Goal: Information Seeking & Learning: Learn about a topic

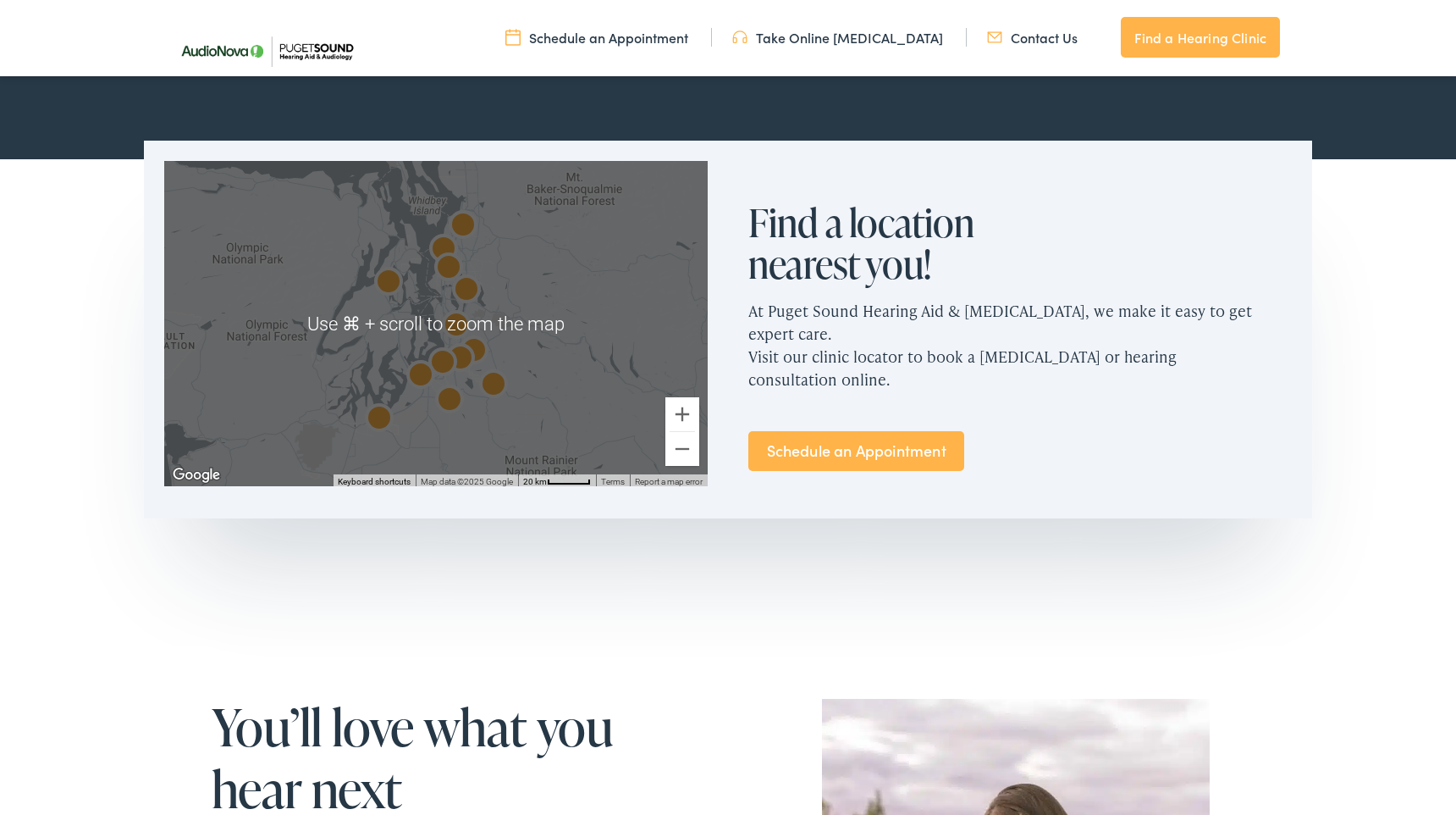
scroll to position [965, 0]
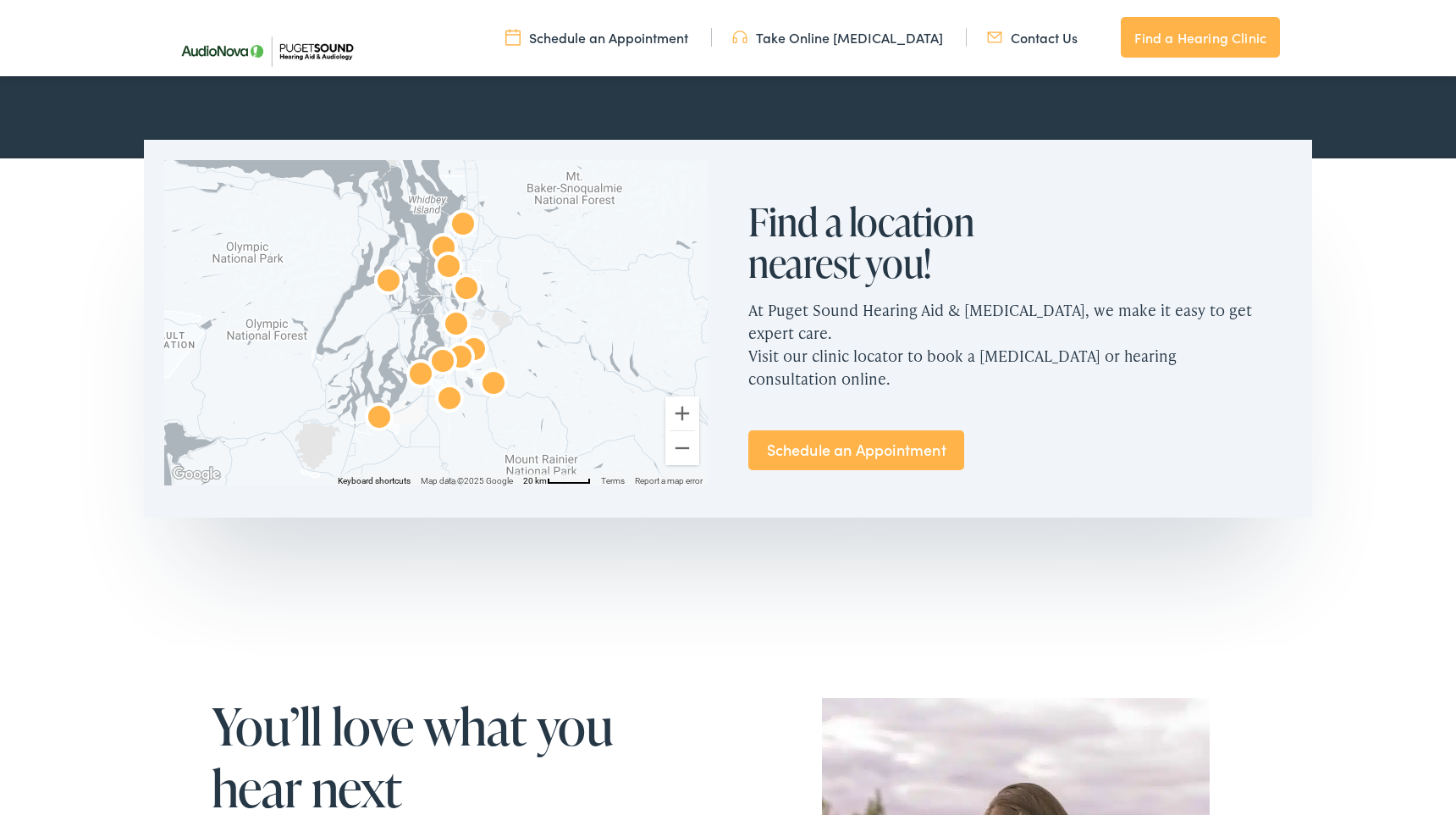
click at [843, 430] on link "Schedule an Appointment" at bounding box center [856, 450] width 216 height 39
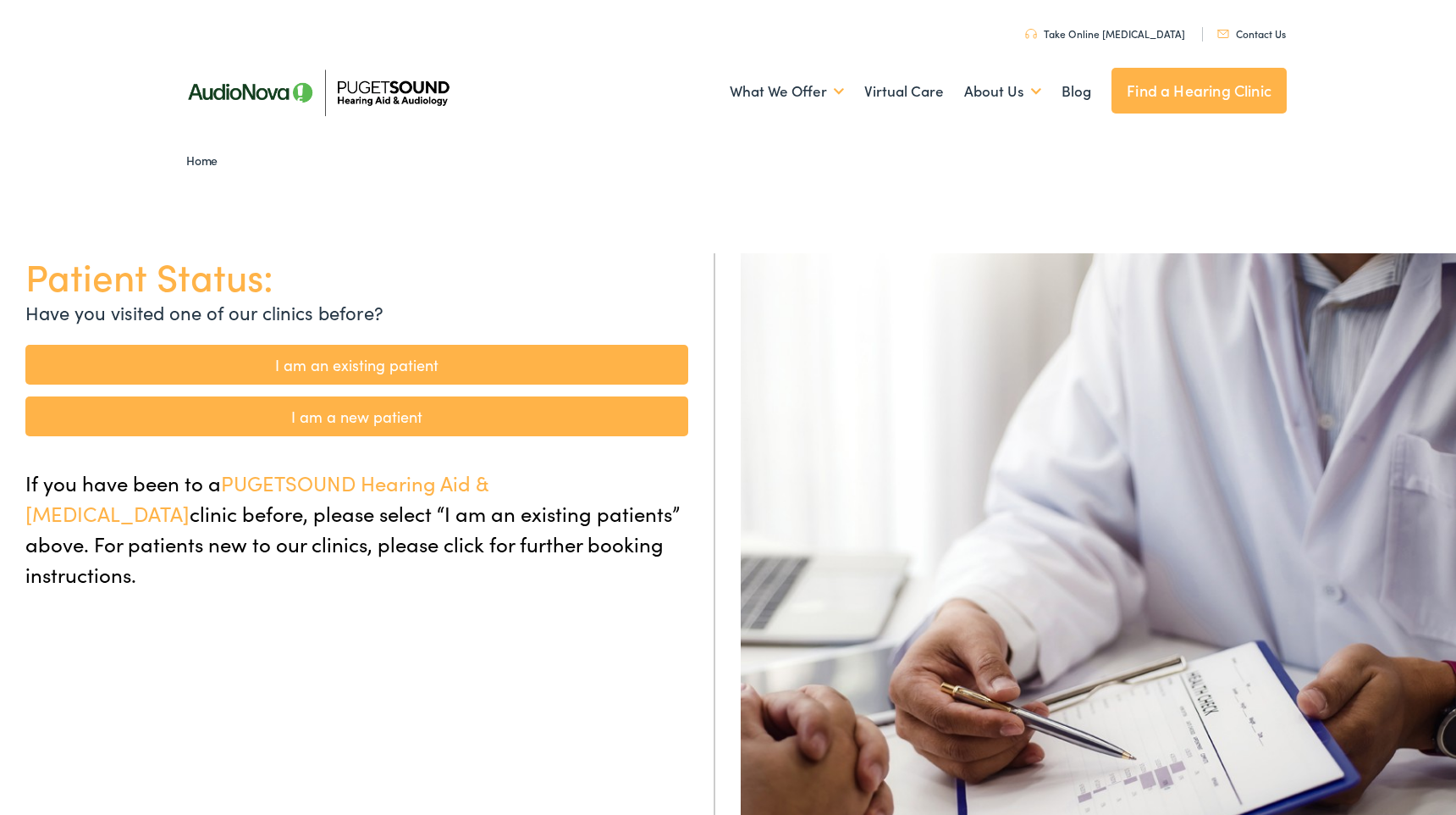
click at [356, 370] on link "I am an existing patient" at bounding box center [357, 364] width 663 height 39
click at [350, 363] on link "I am an existing patient" at bounding box center [357, 364] width 663 height 39
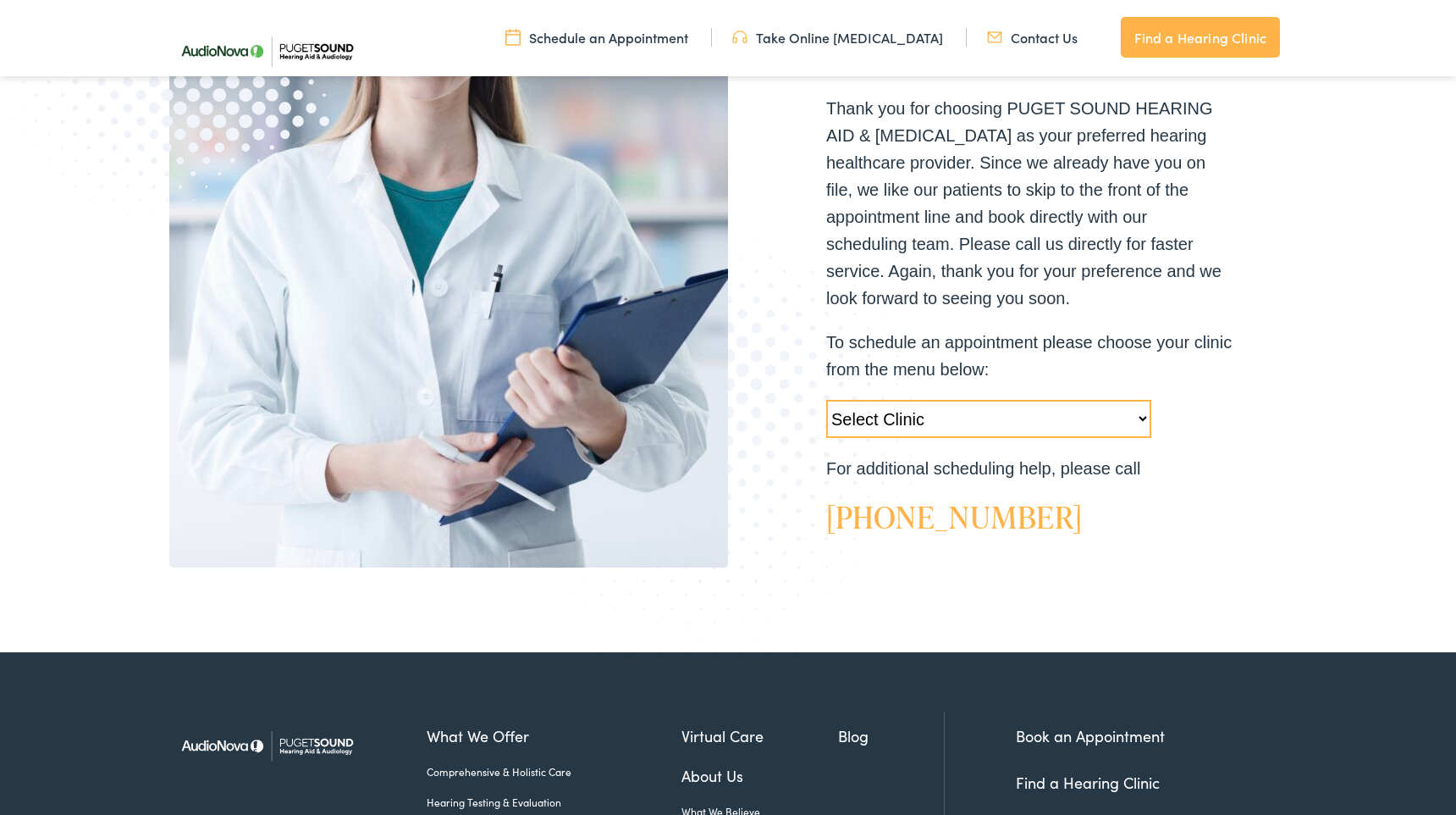
scroll to position [405, 0]
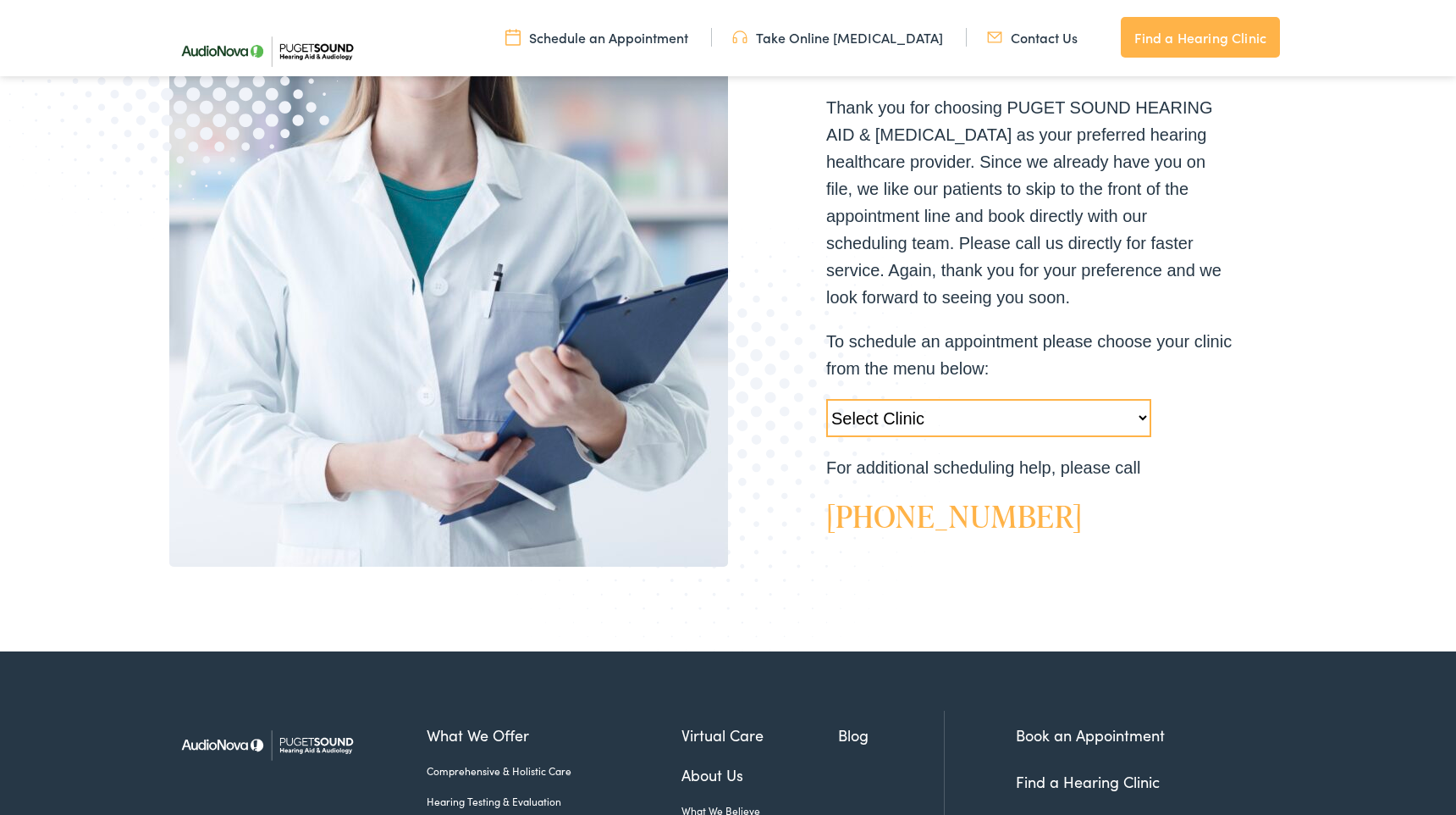
click at [909, 415] on select "Select Clinic Tukwila-WA-AudioNova 14900 Interurban Ave S #185 Tacoma-WA-AudioN…" at bounding box center [989, 417] width 326 height 38
select select "https://pshearing.alpacaaudiology.com/locations/edmonds-wa/"
click at [827, 399] on select "Select Clinic Tukwila-WA-AudioNova 14900 Interurban Ave S #185 Tacoma-WA-AudioN…" at bounding box center [989, 417] width 326 height 38
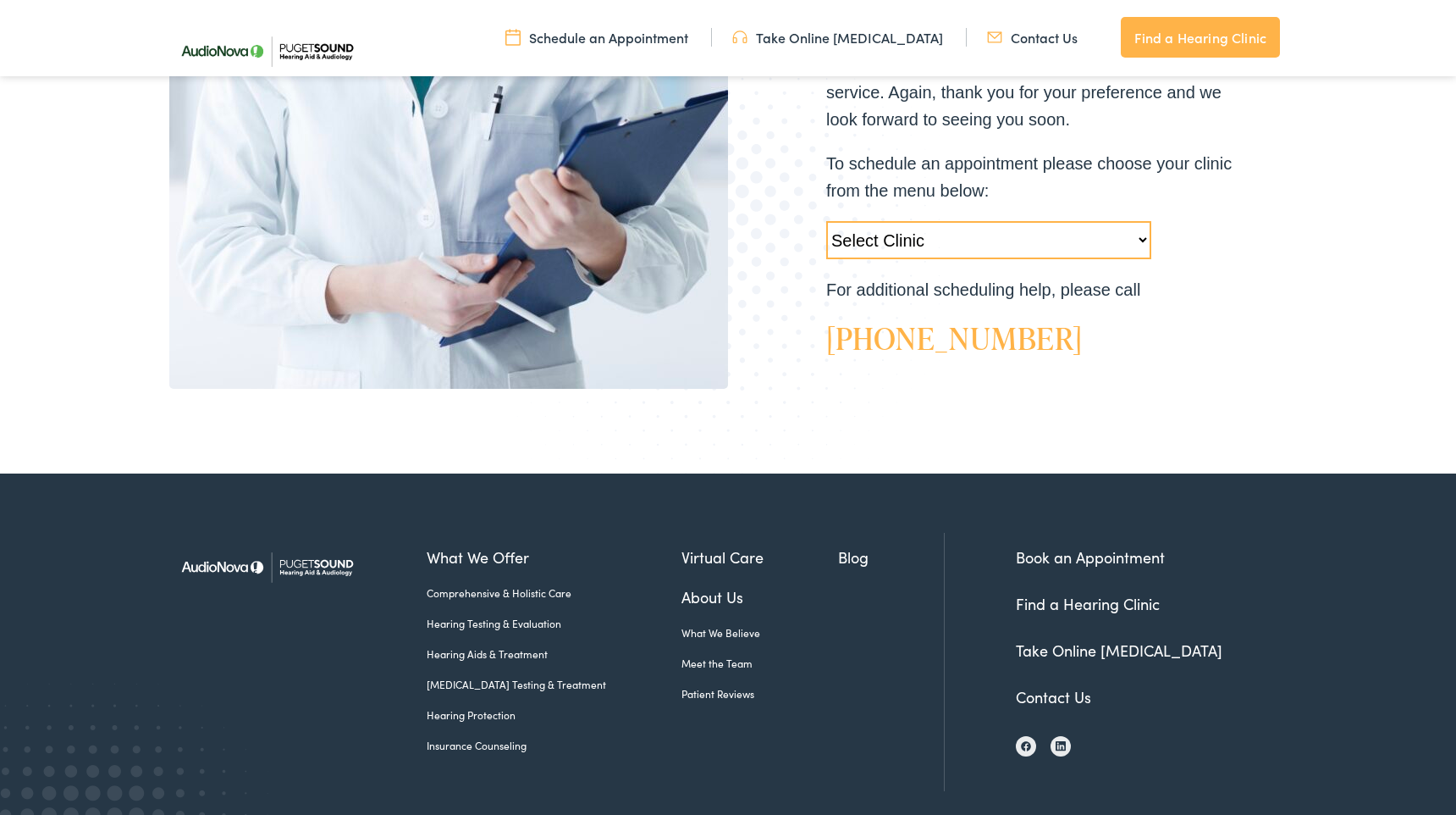
scroll to position [657, 0]
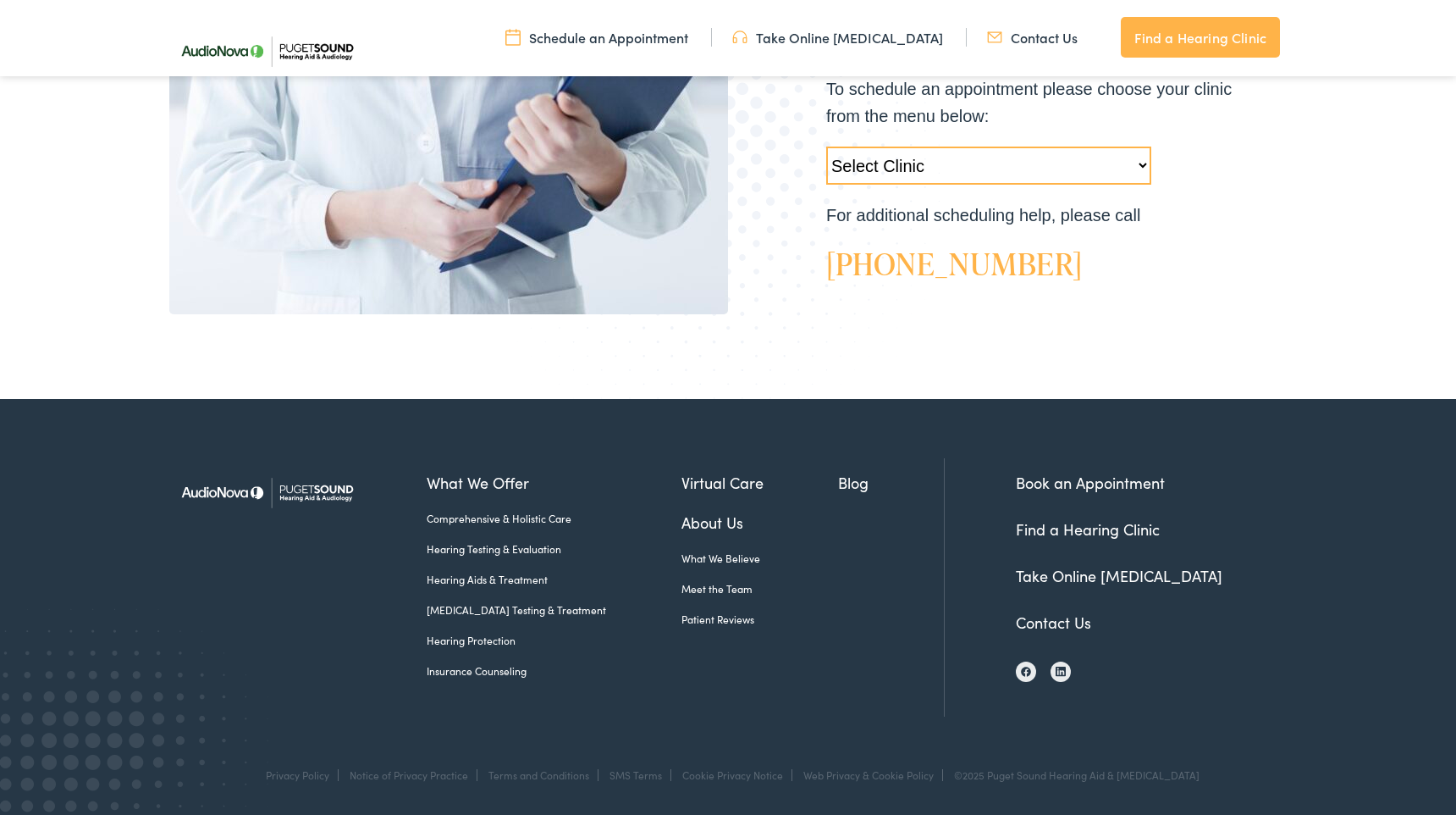
click at [480, 577] on link "Hearing Aids & Treatment" at bounding box center [554, 578] width 255 height 15
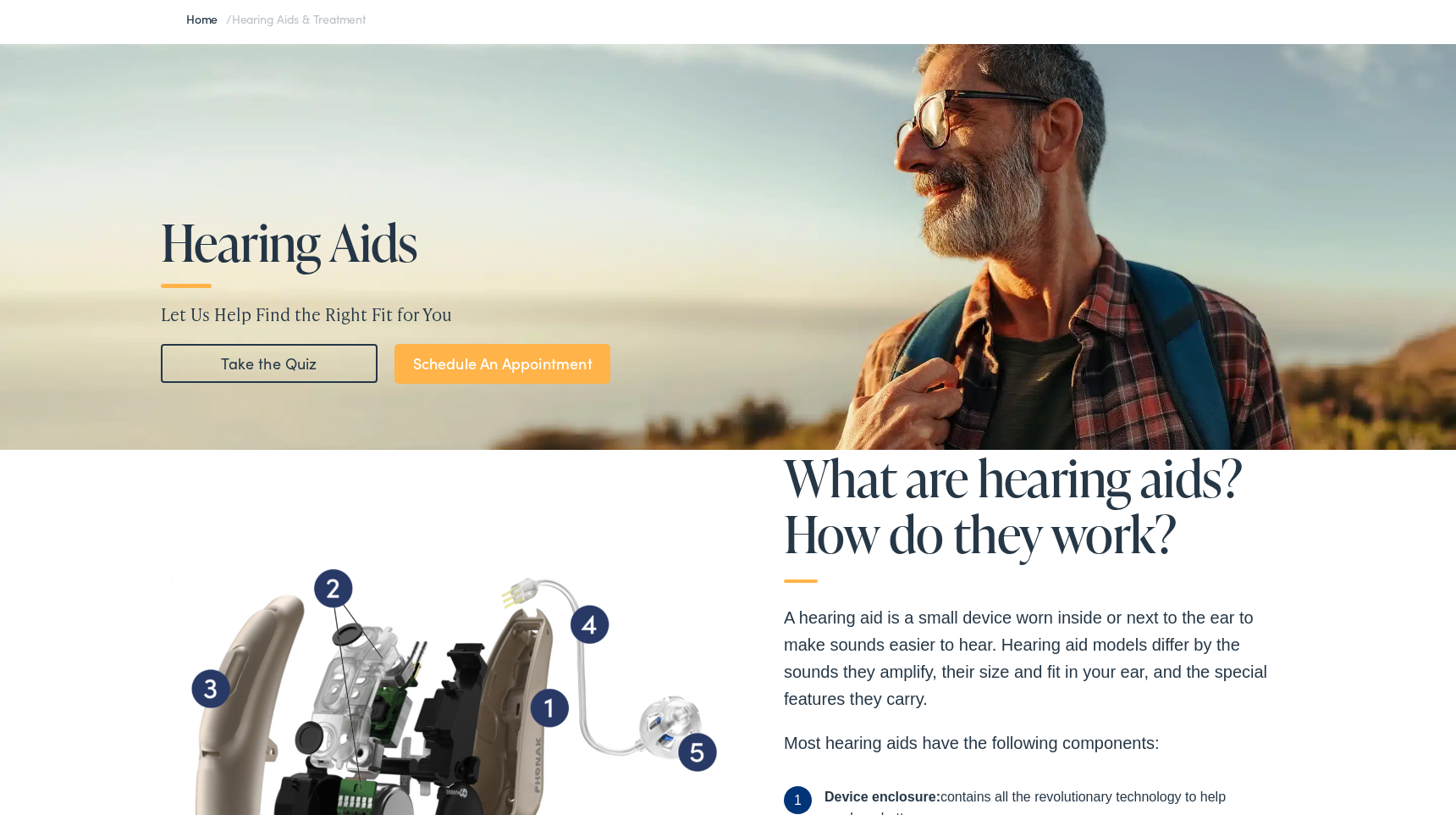
scroll to position [171, 0]
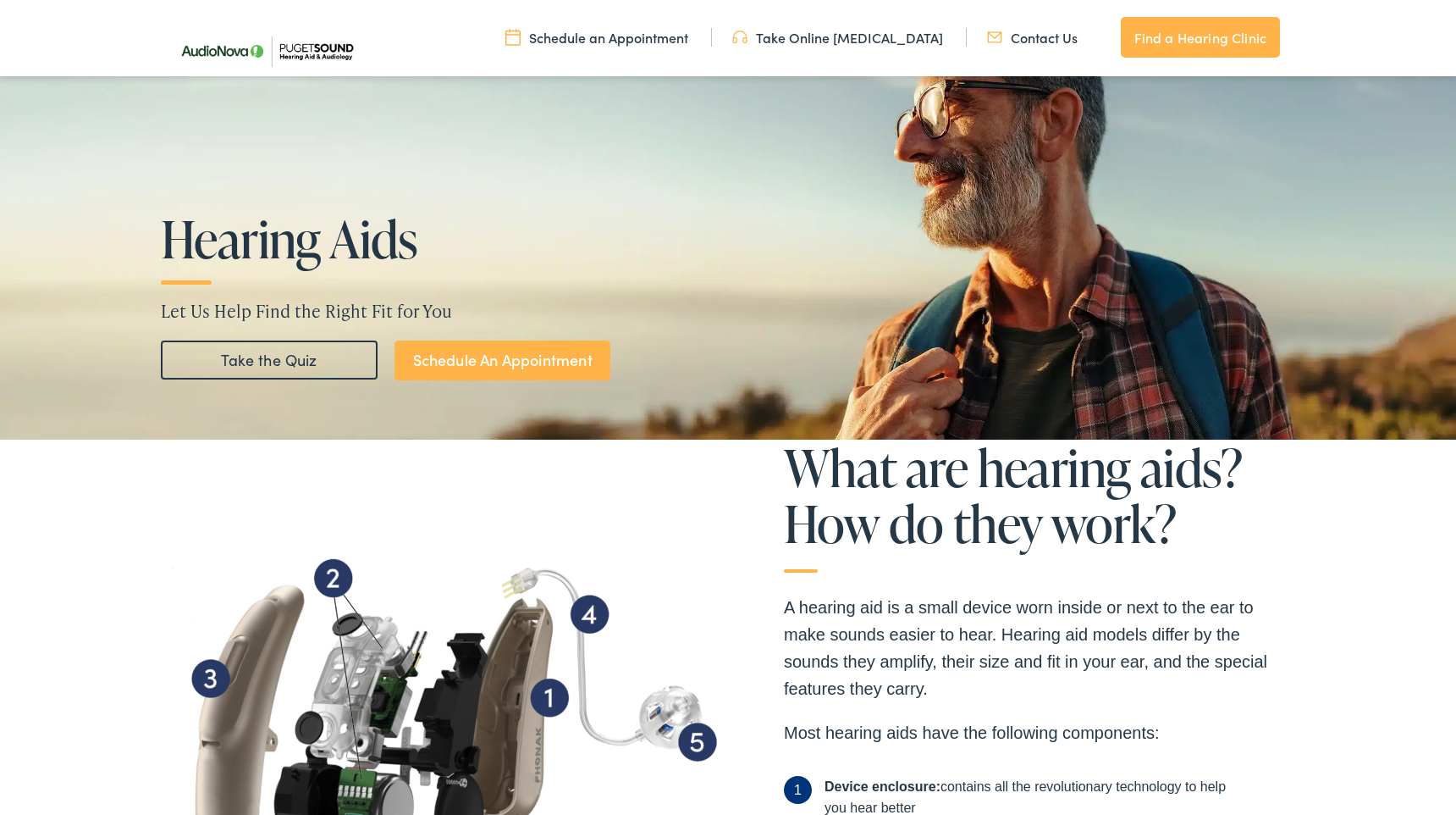
click at [236, 355] on link "Take the Quiz" at bounding box center [269, 359] width 217 height 38
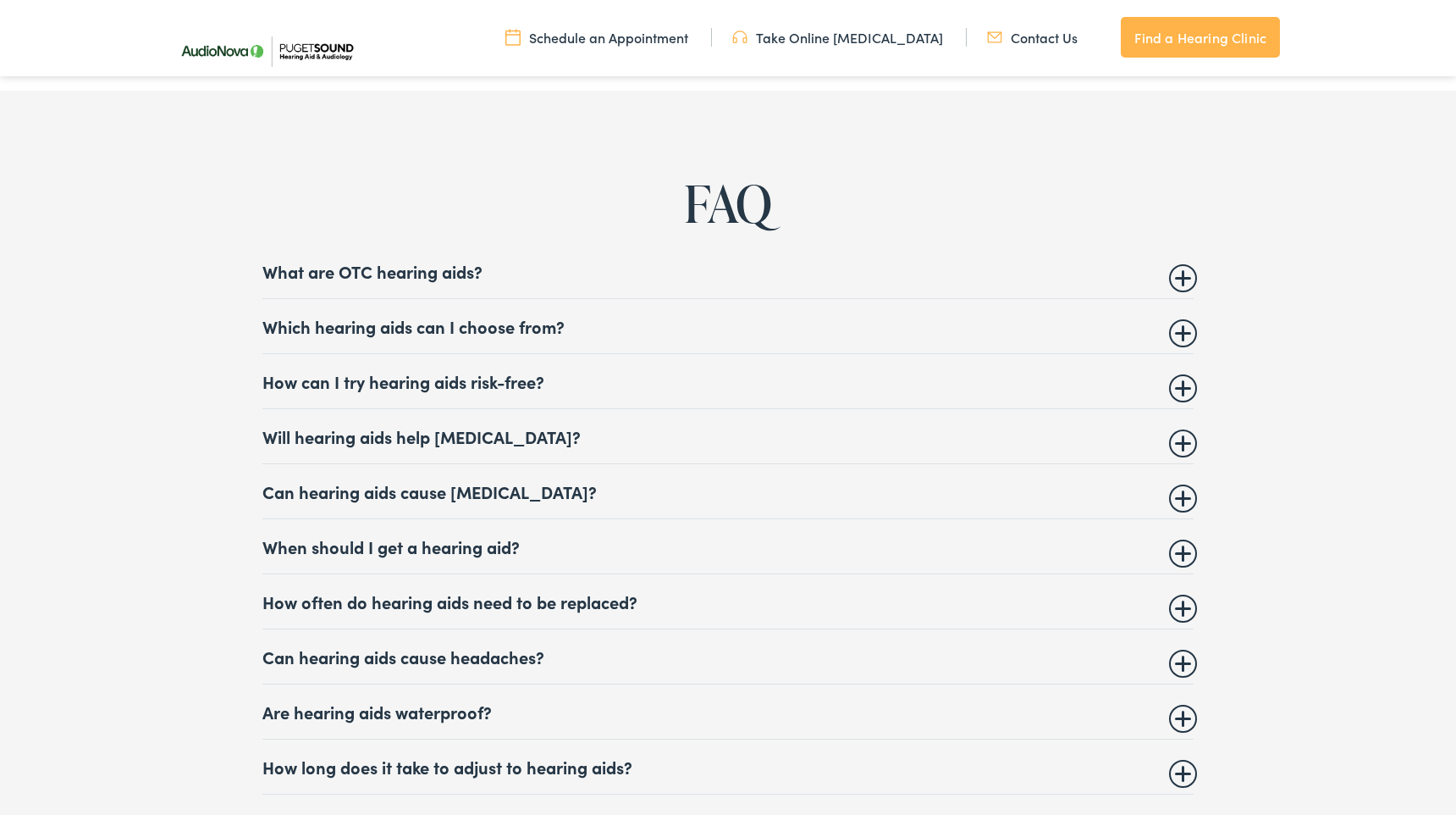
scroll to position [6413, 0]
click at [1183, 335] on summary "Which hearing aids can I choose from?" at bounding box center [728, 325] width 931 height 21
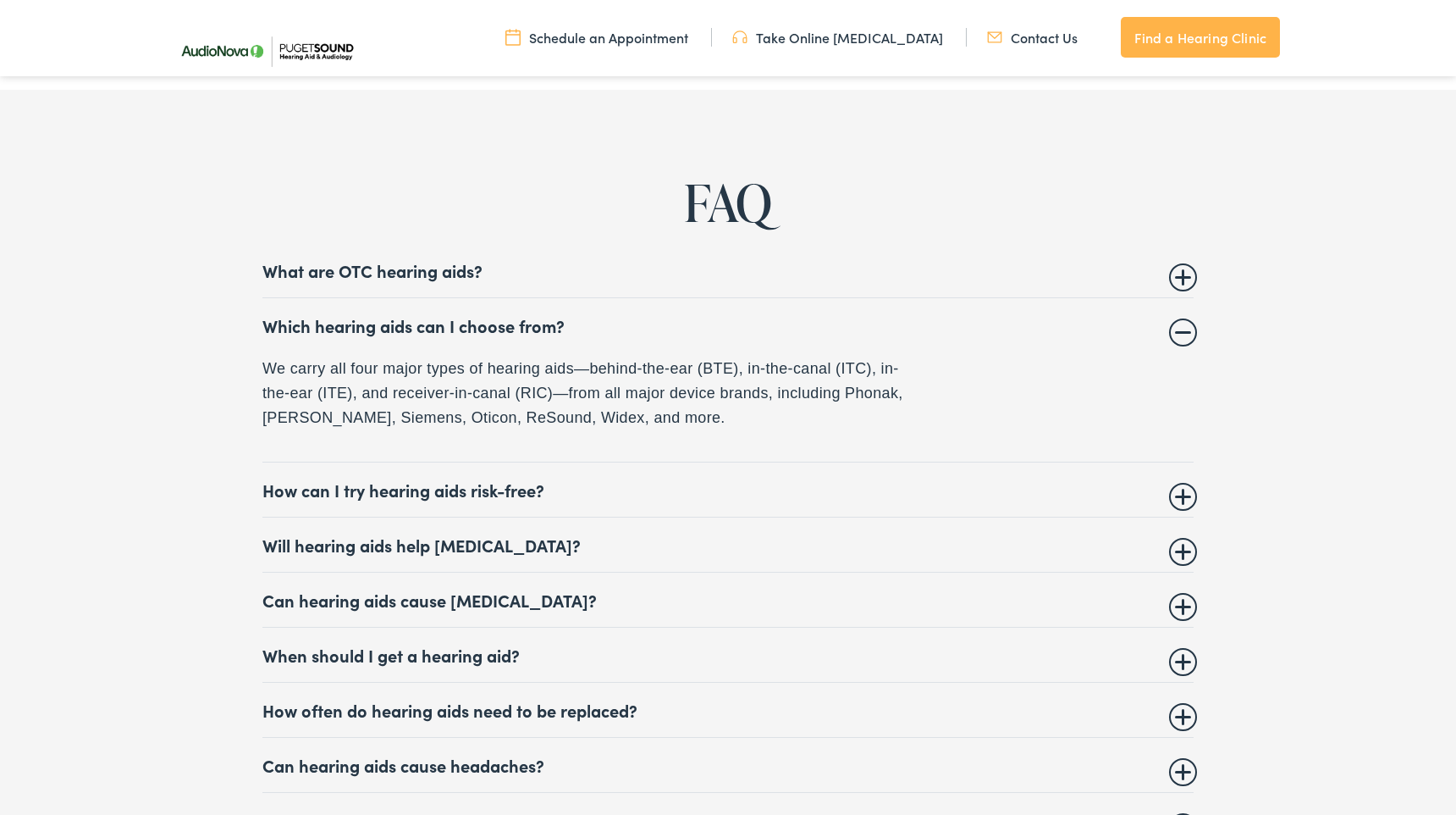
click at [524, 499] on summary "How can I try hearing aids risk-free?" at bounding box center [728, 489] width 931 height 21
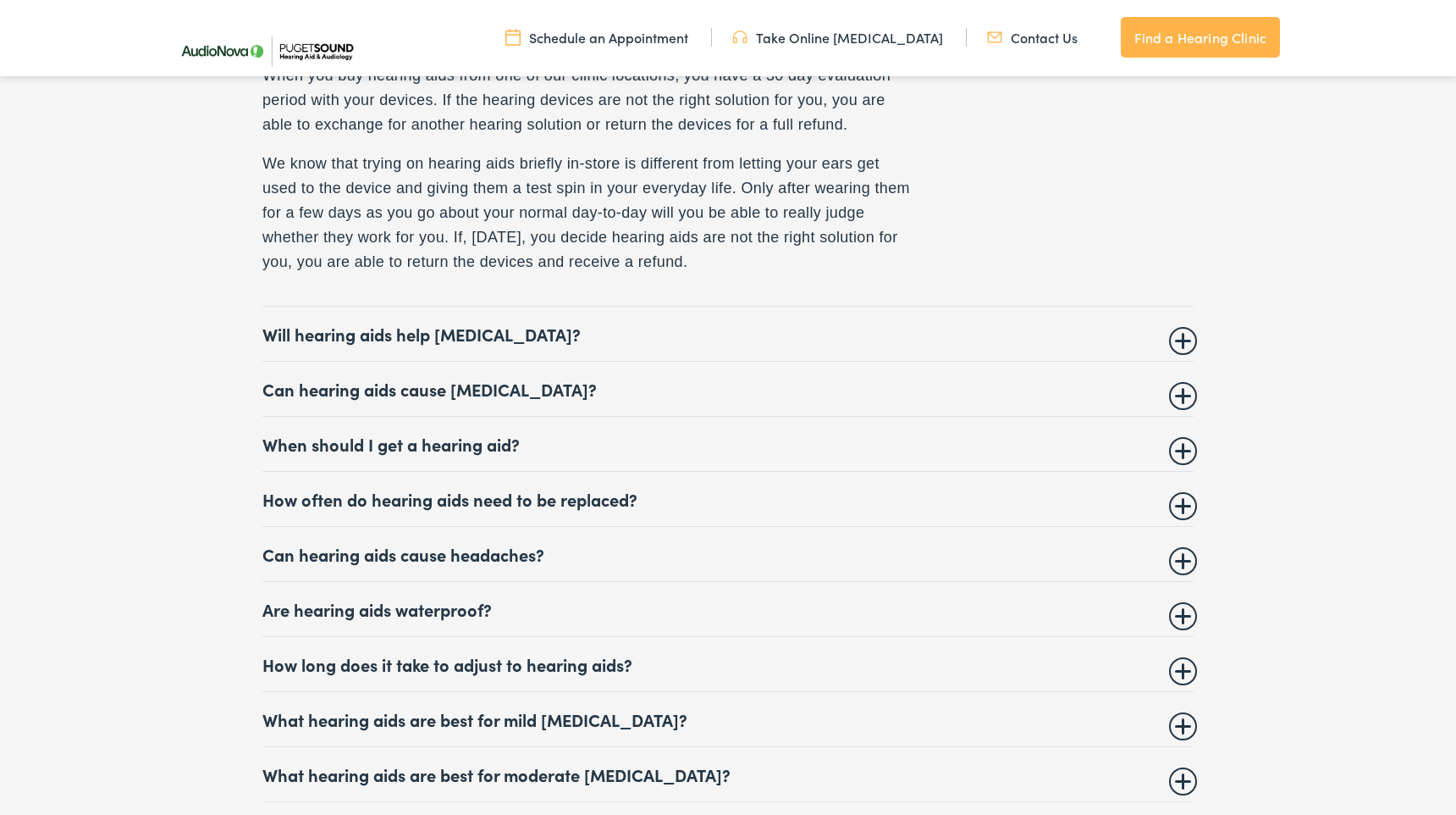
scroll to position [6772, 0]
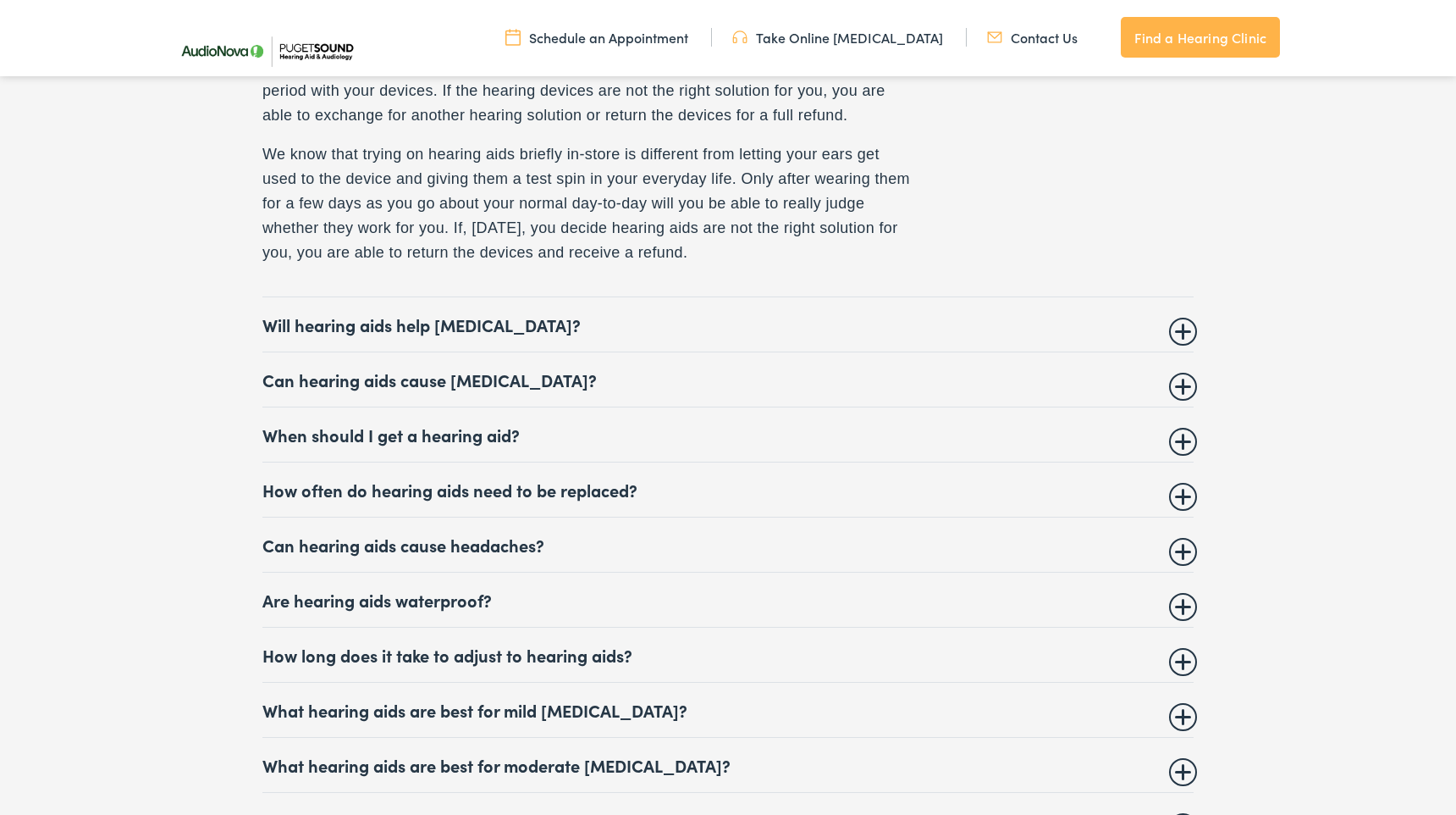
click at [264, 334] on summary "Will hearing aids help [MEDICAL_DATA]?" at bounding box center [728, 324] width 931 height 21
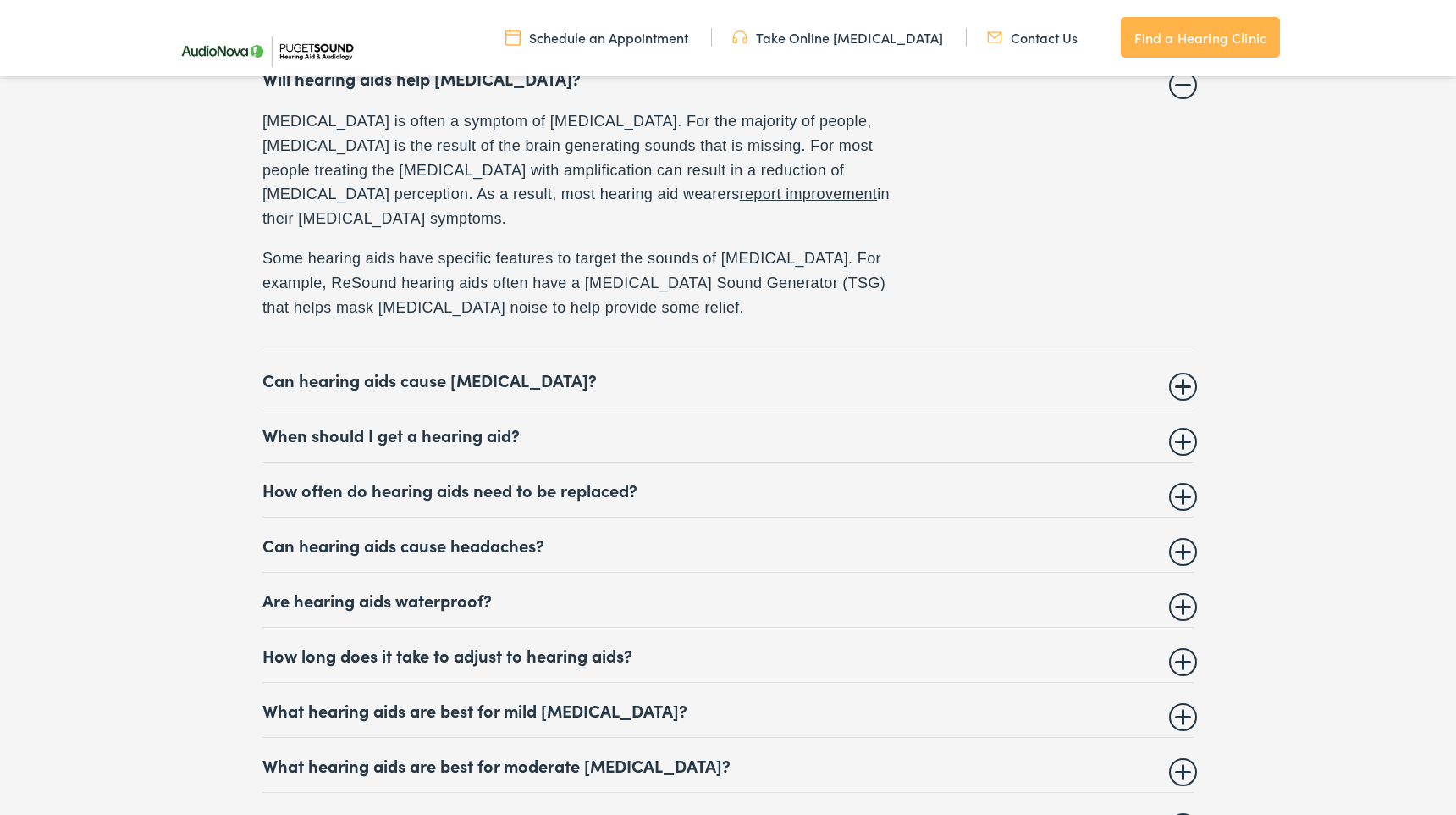
click at [269, 369] on summary "Can hearing aids cause [MEDICAL_DATA]?" at bounding box center [728, 379] width 931 height 21
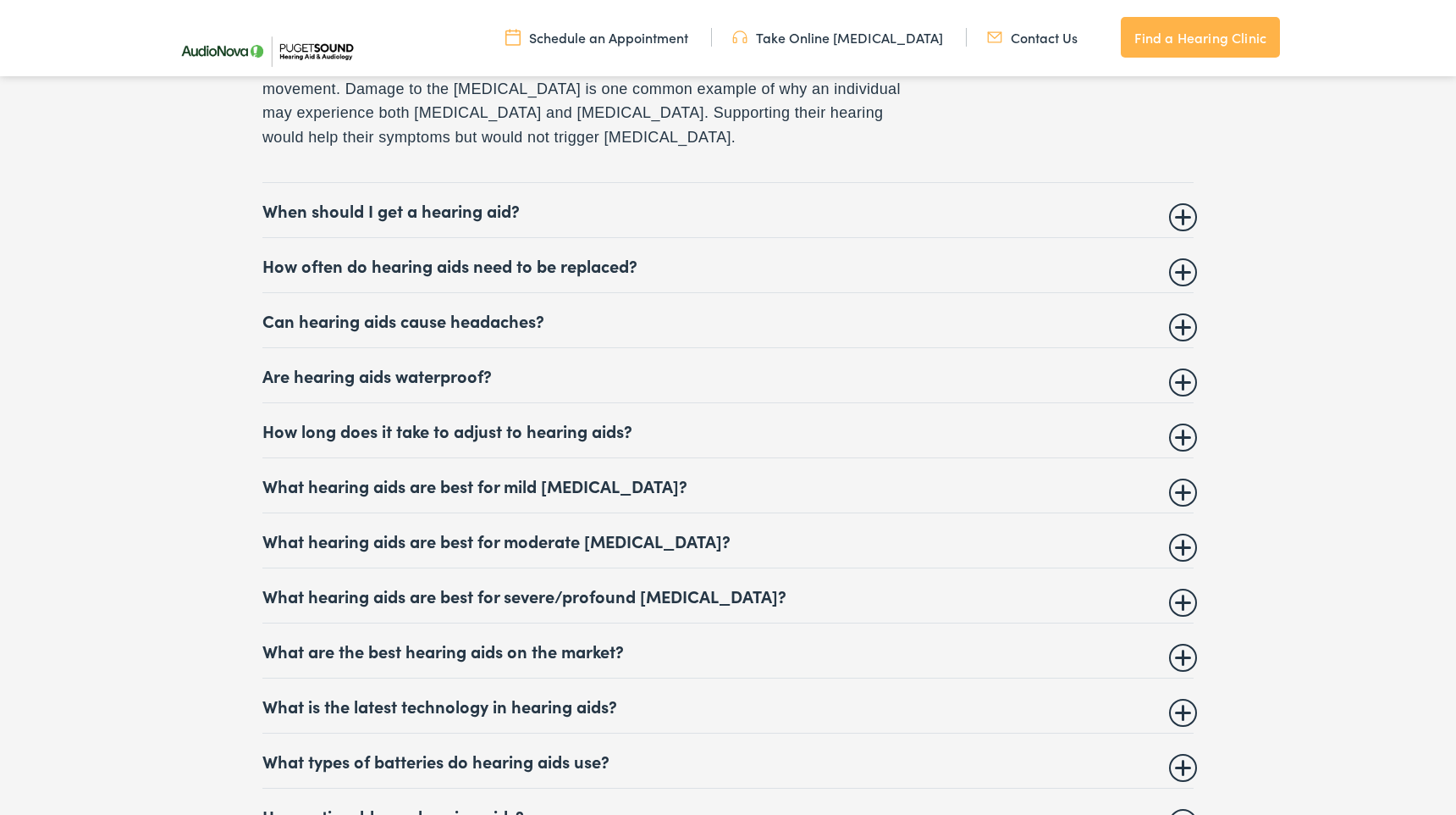
click at [306, 255] on summary "How often do hearing aids need to be replaced?" at bounding box center [728, 264] width 931 height 21
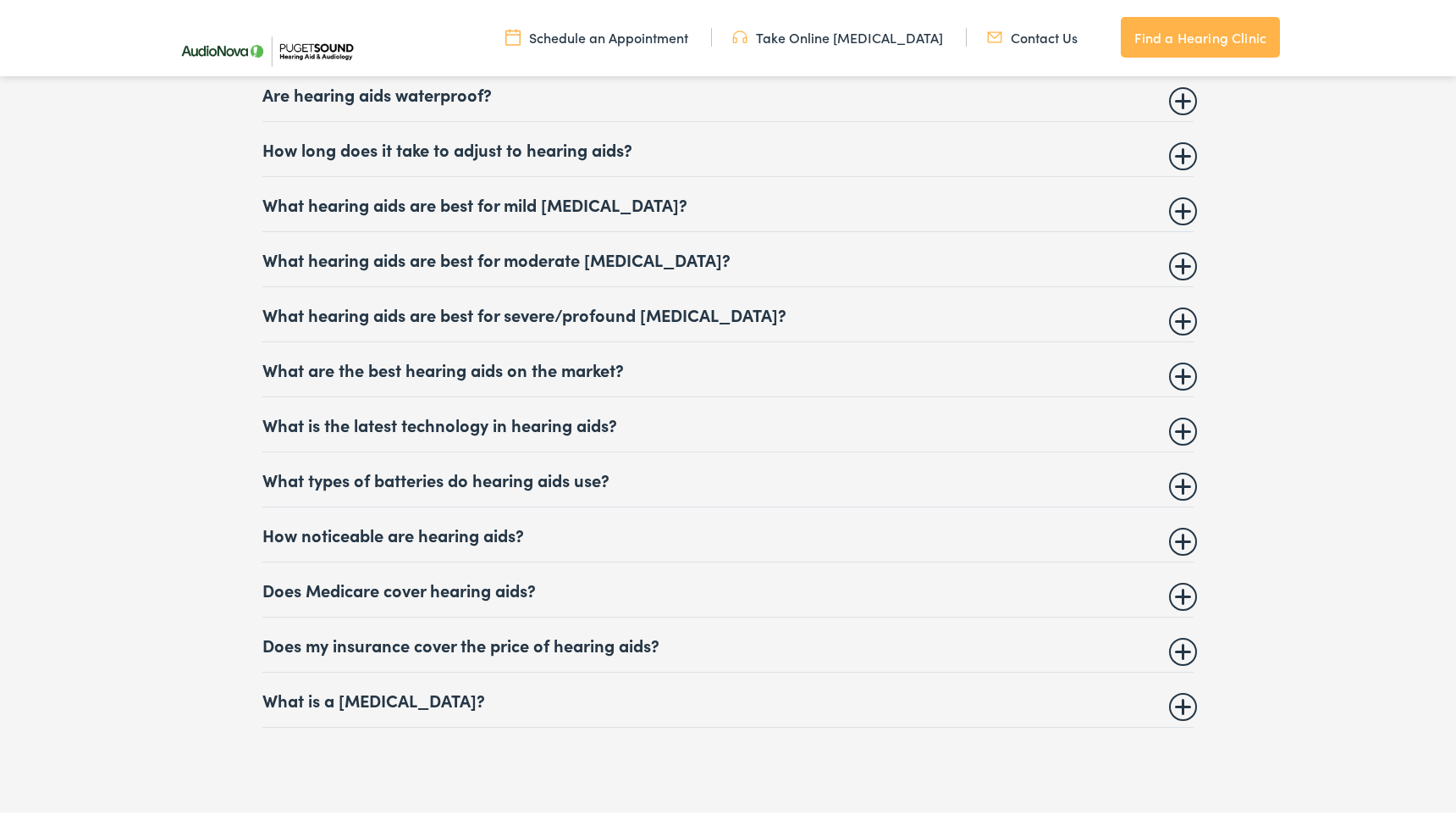
scroll to position [7196, 0]
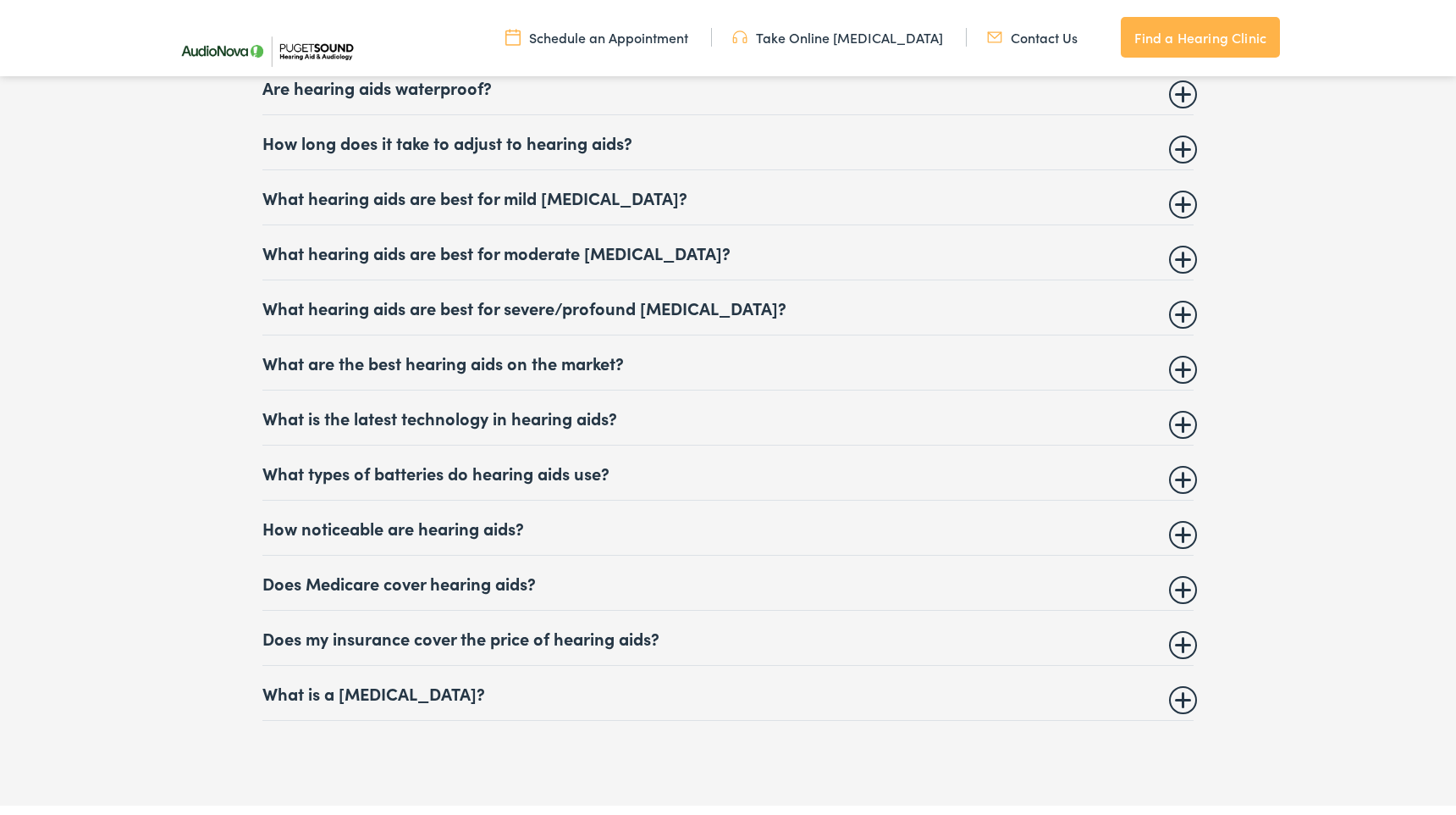
click at [439, 96] on summary "Are hearing aids waterproof?" at bounding box center [728, 87] width 931 height 21
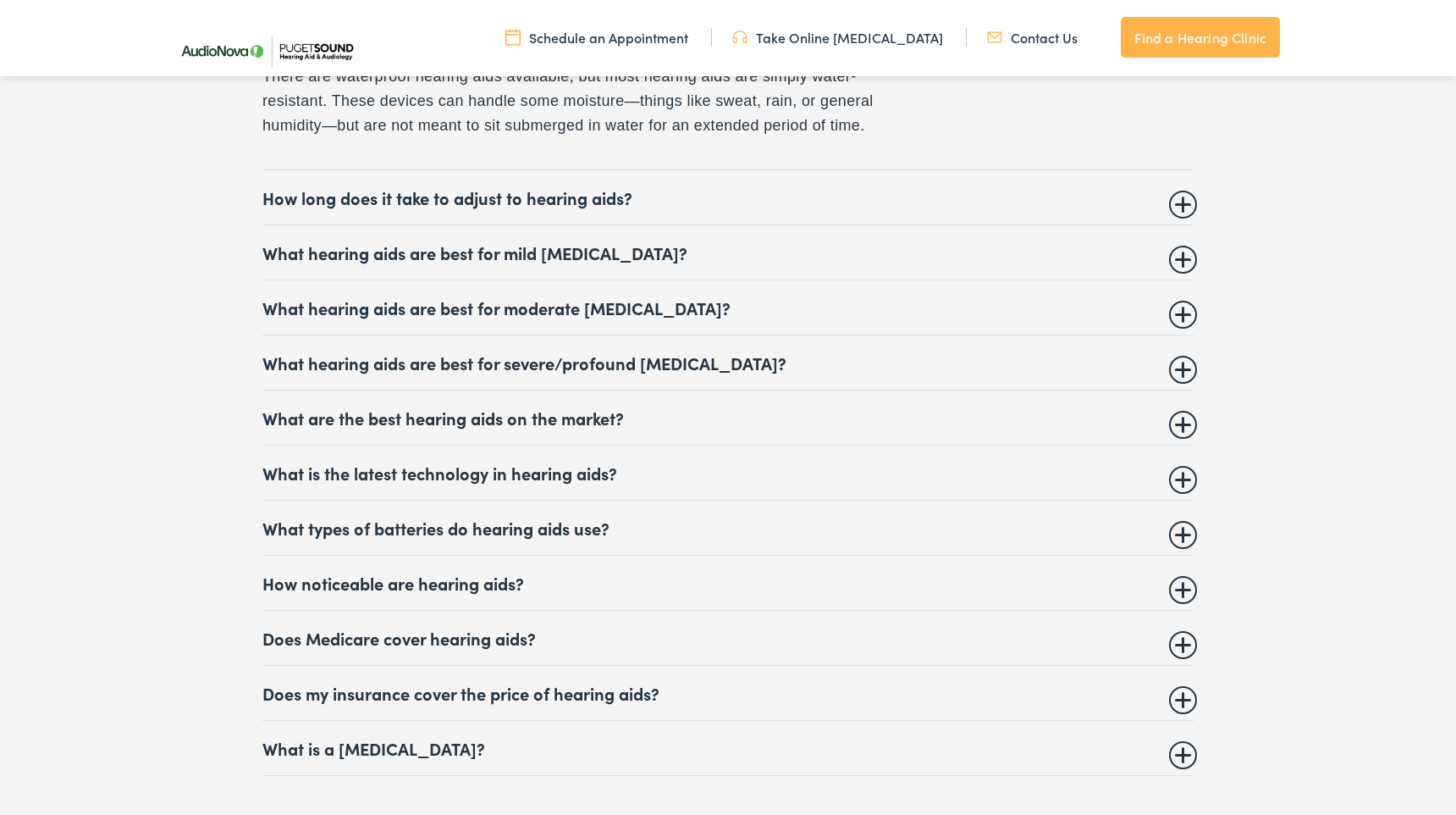
scroll to position [7098, 0]
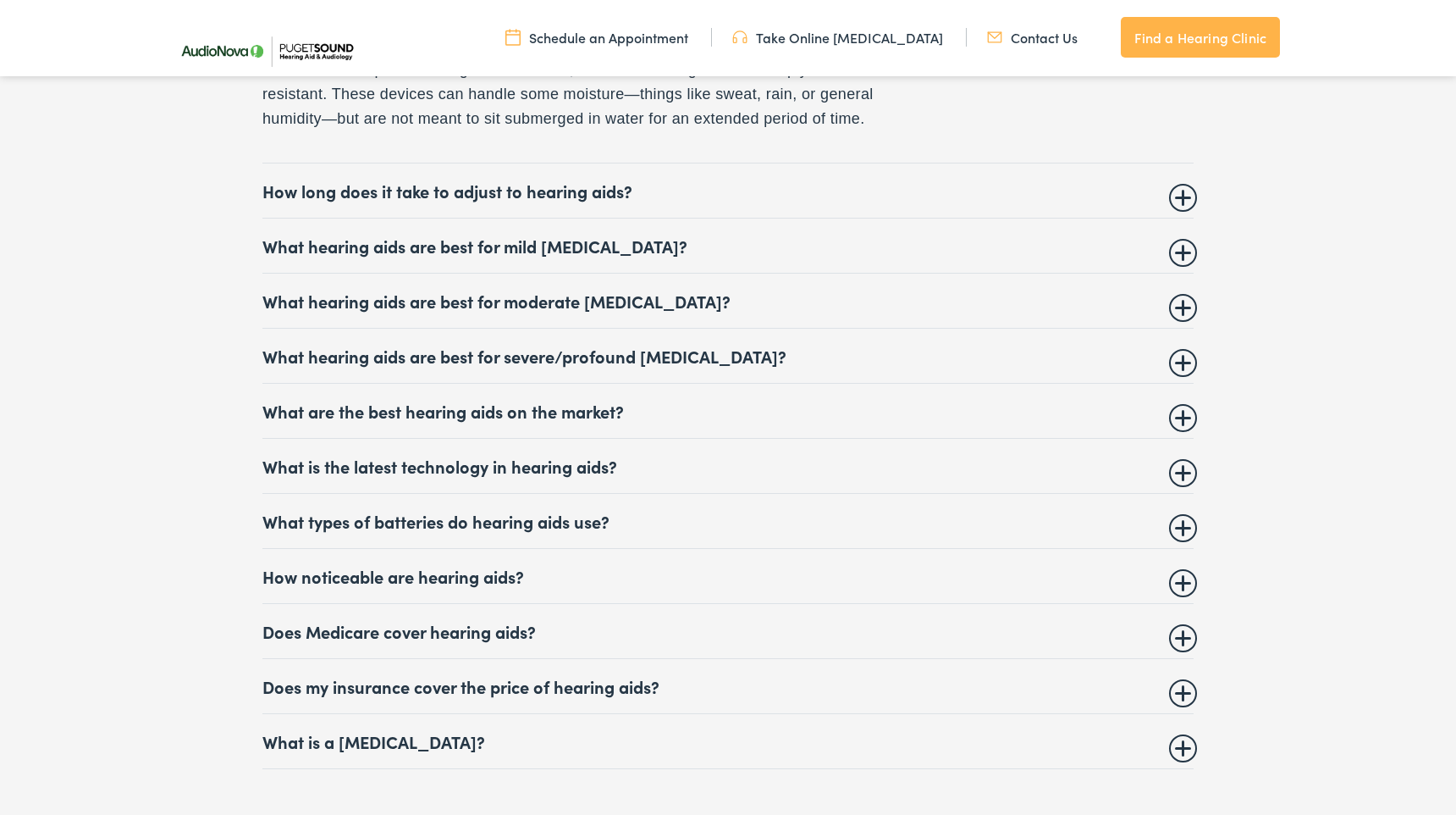
click at [356, 256] on summary "What hearing aids are best for mild [MEDICAL_DATA]?" at bounding box center [728, 246] width 931 height 21
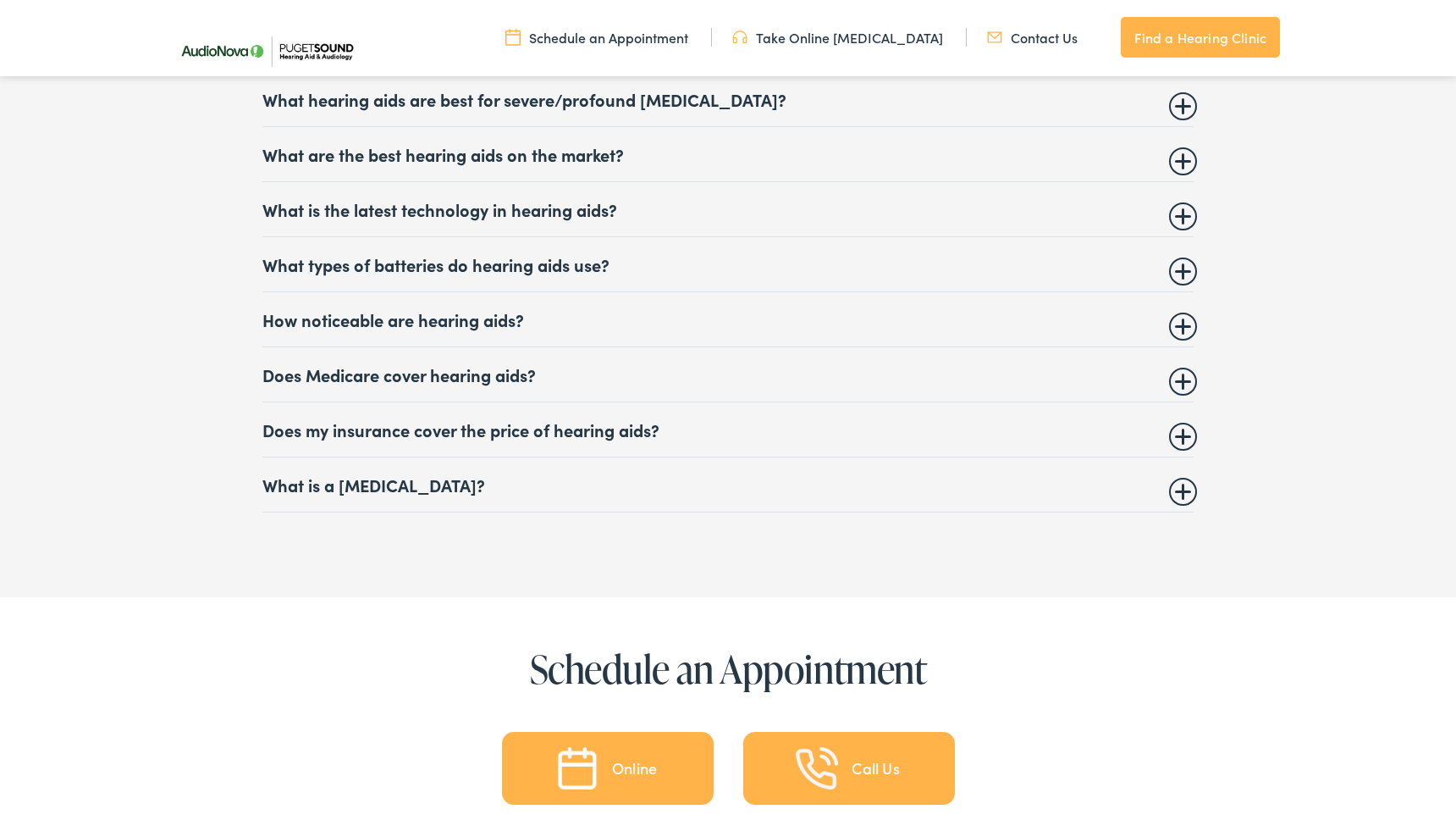
scroll to position [7431, 0]
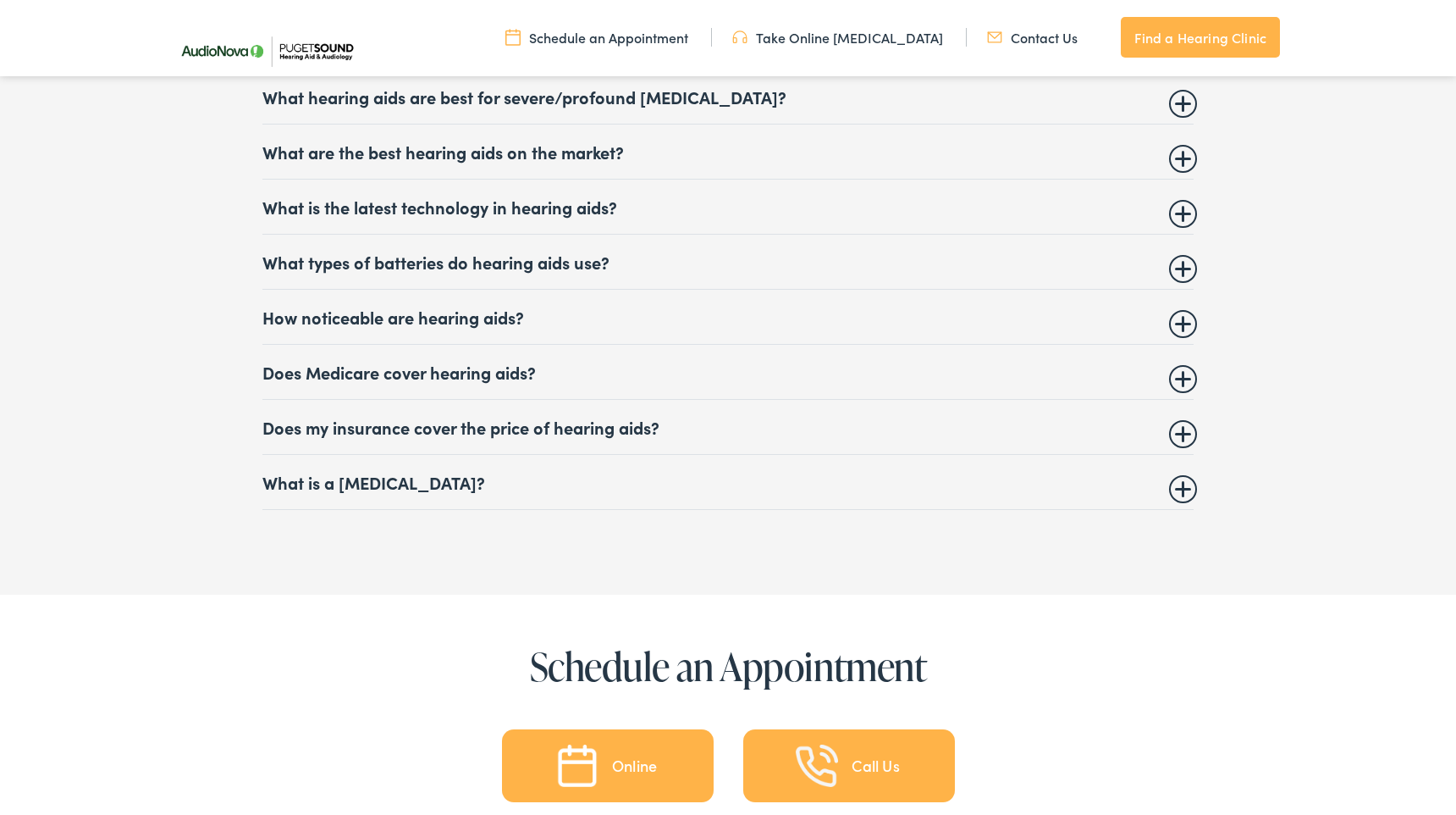
click at [288, 158] on summary "What are the best hearing aids on the market?" at bounding box center [728, 151] width 931 height 21
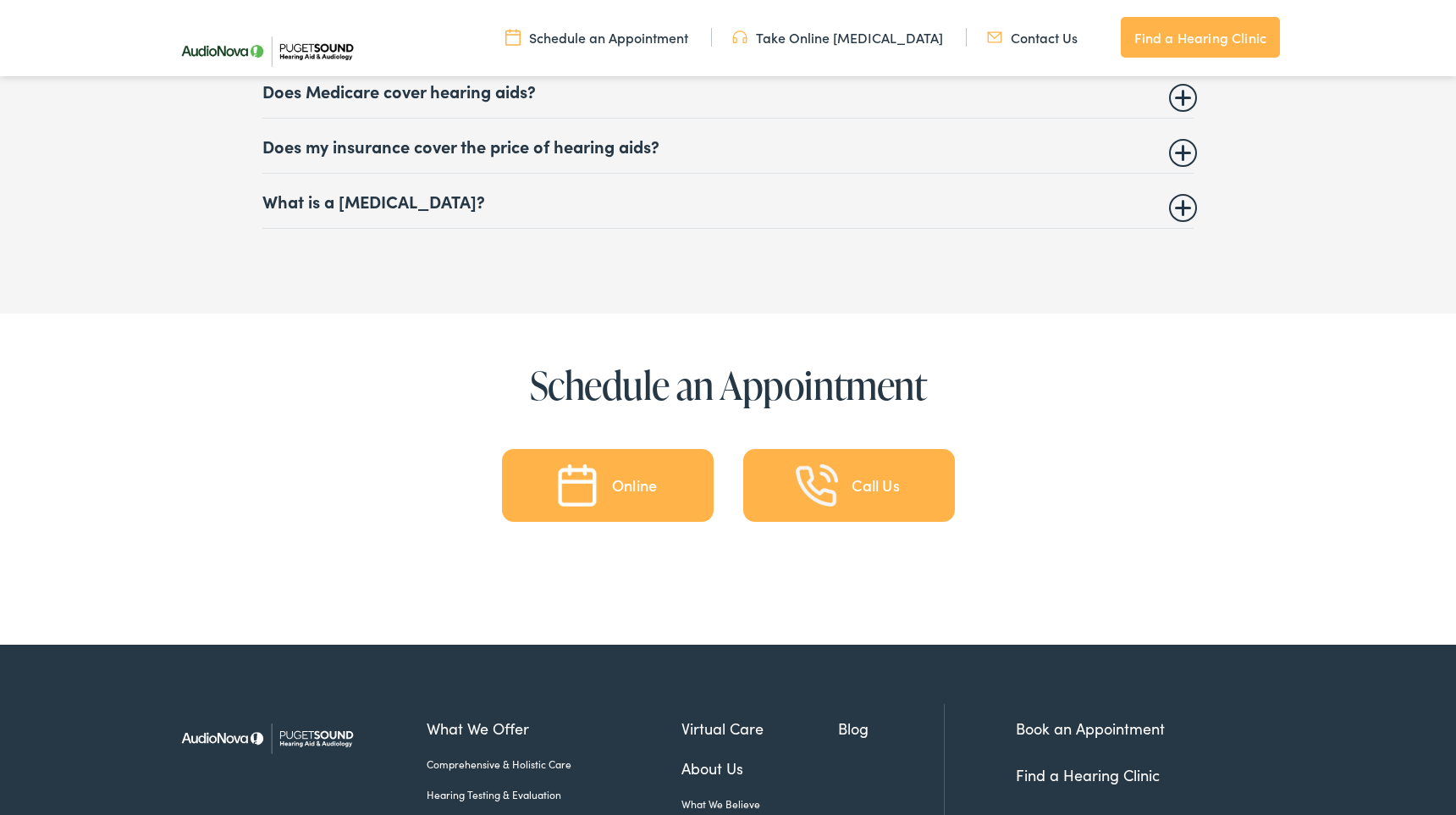
scroll to position [7764, 0]
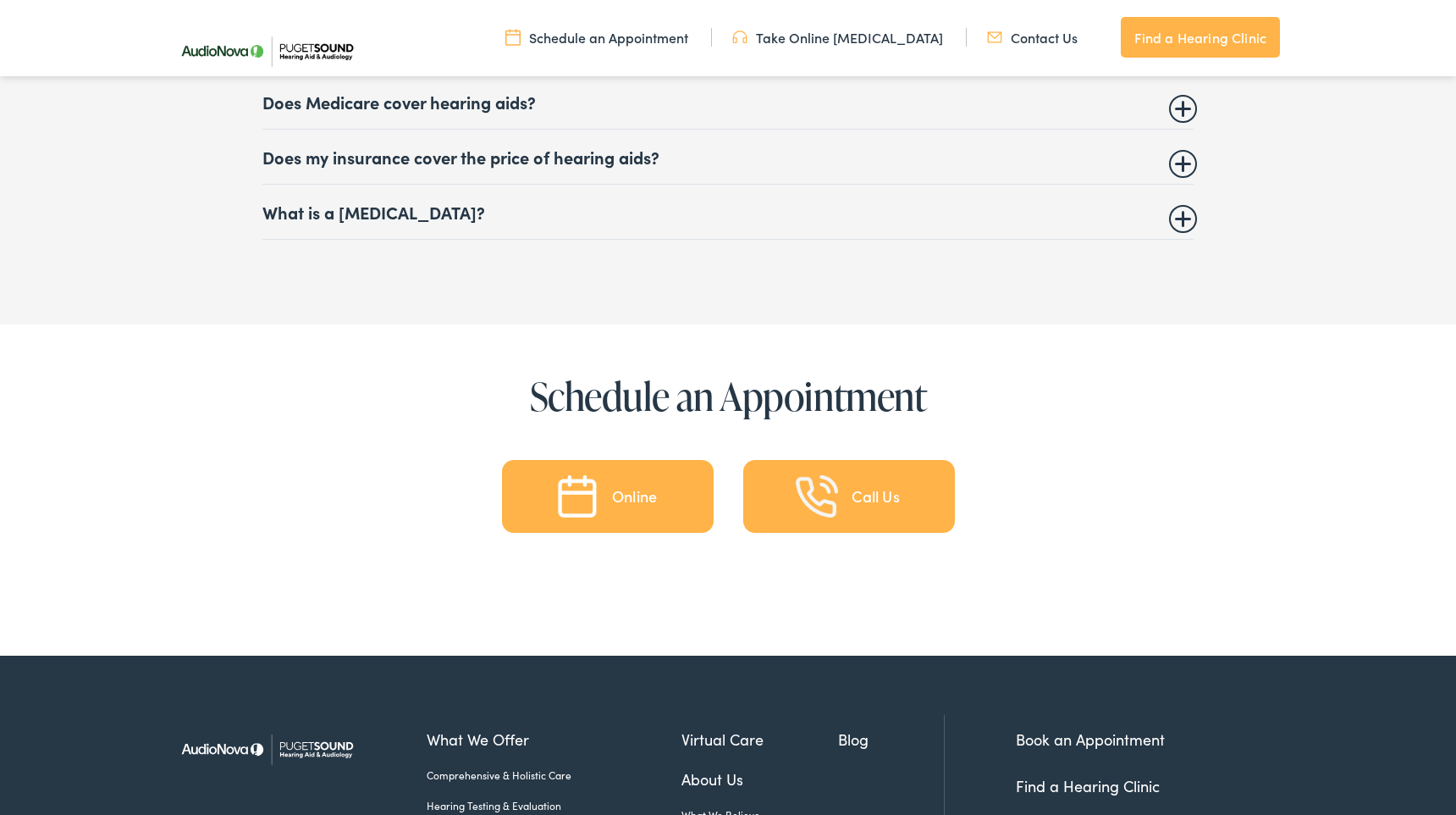
click at [398, 159] on summary "Does my insurance cover the price of hearing aids?" at bounding box center [728, 156] width 931 height 21
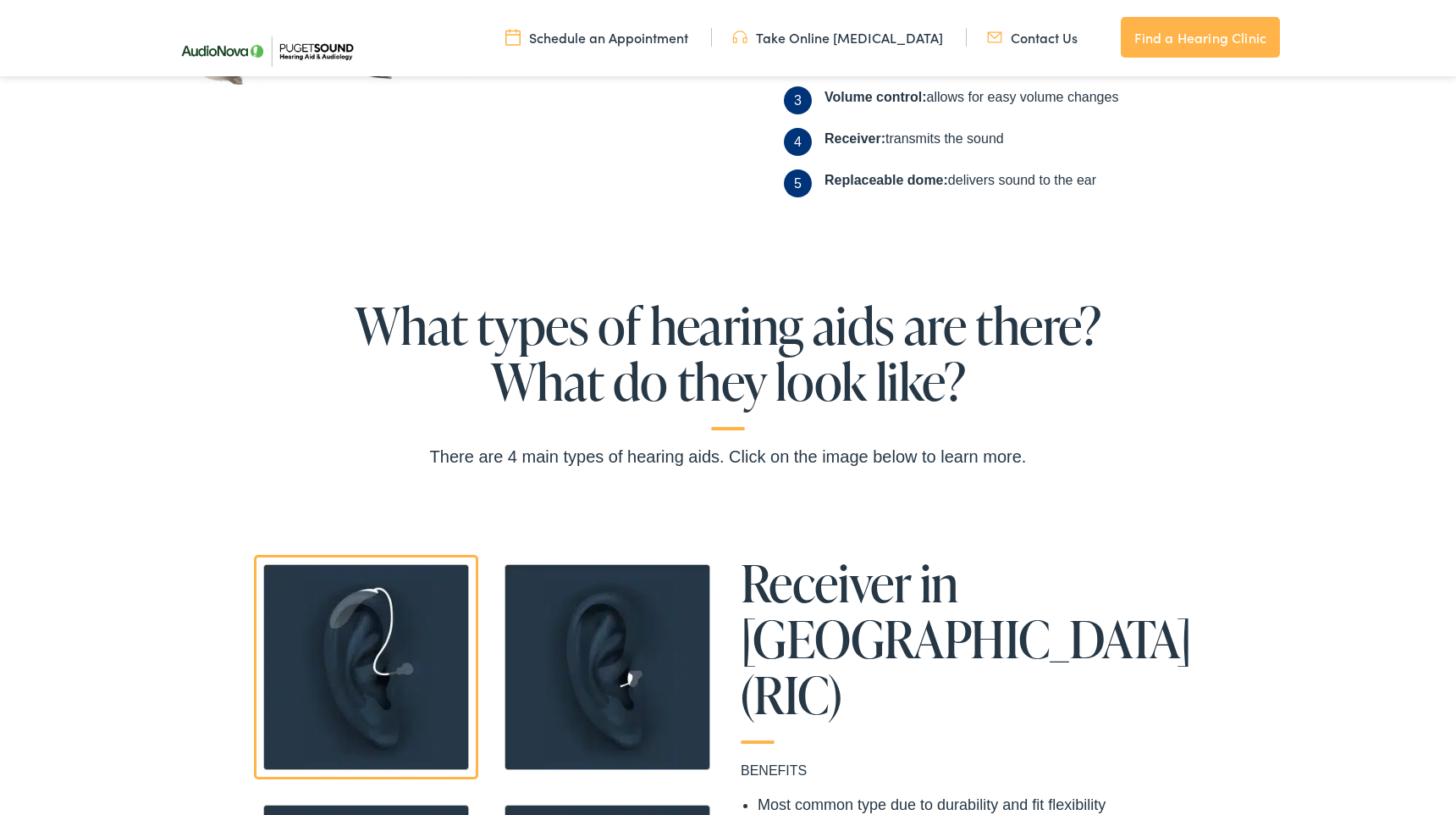
scroll to position [0, 0]
